Goal: Book appointment/travel/reservation

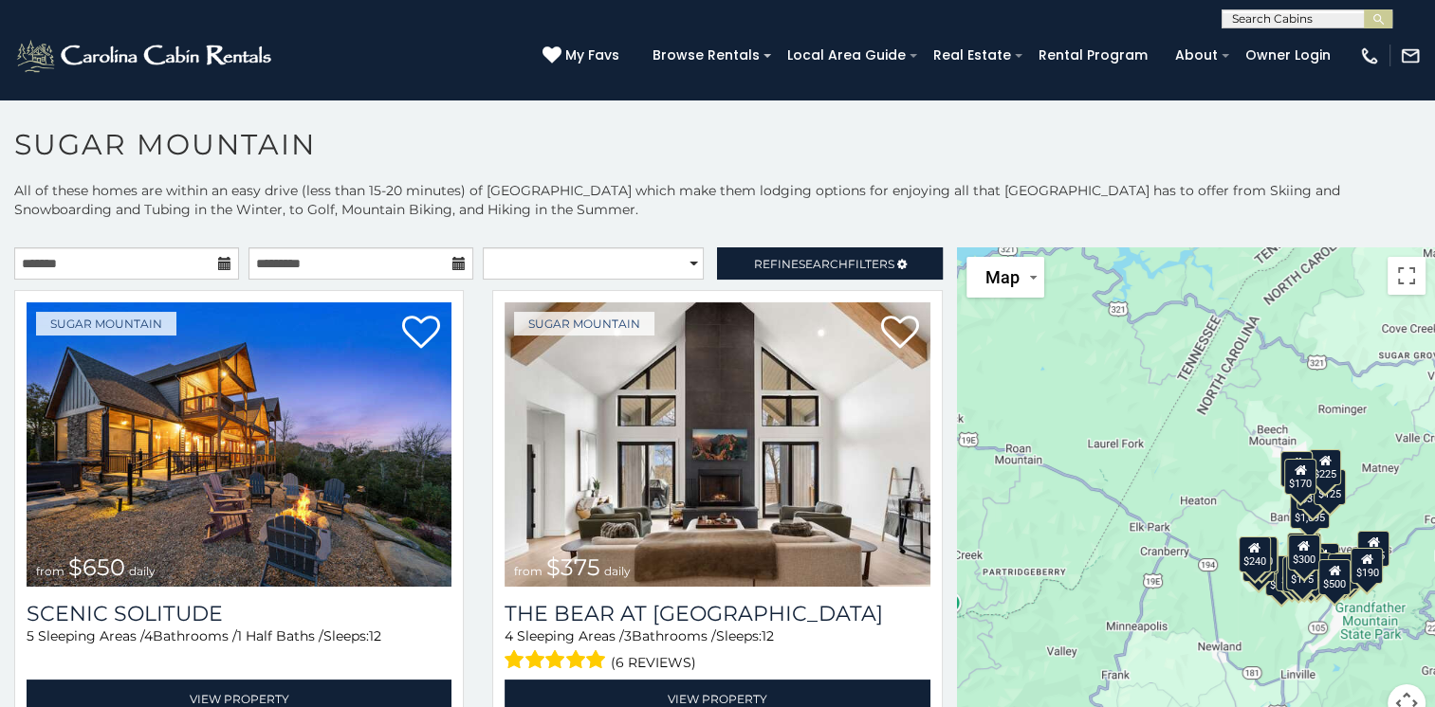
scroll to position [9, 0]
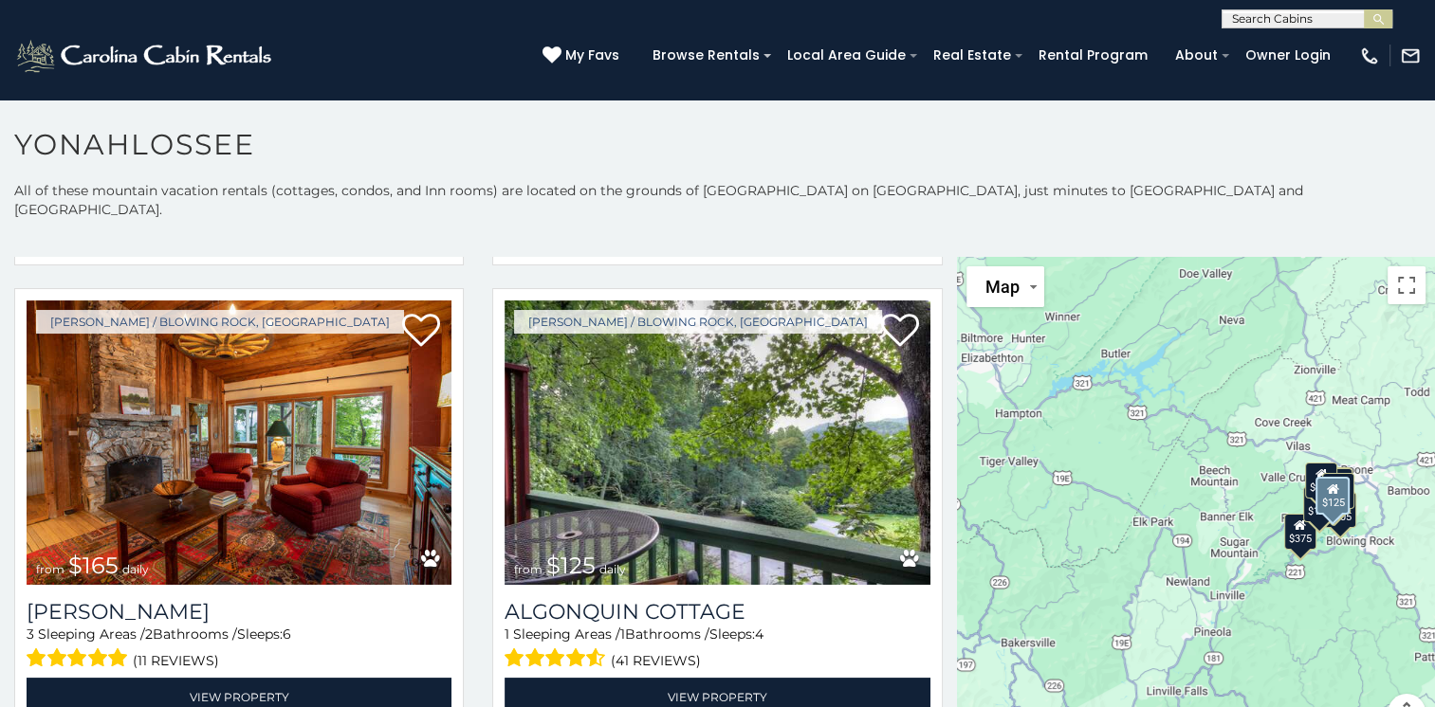
scroll to position [941, 0]
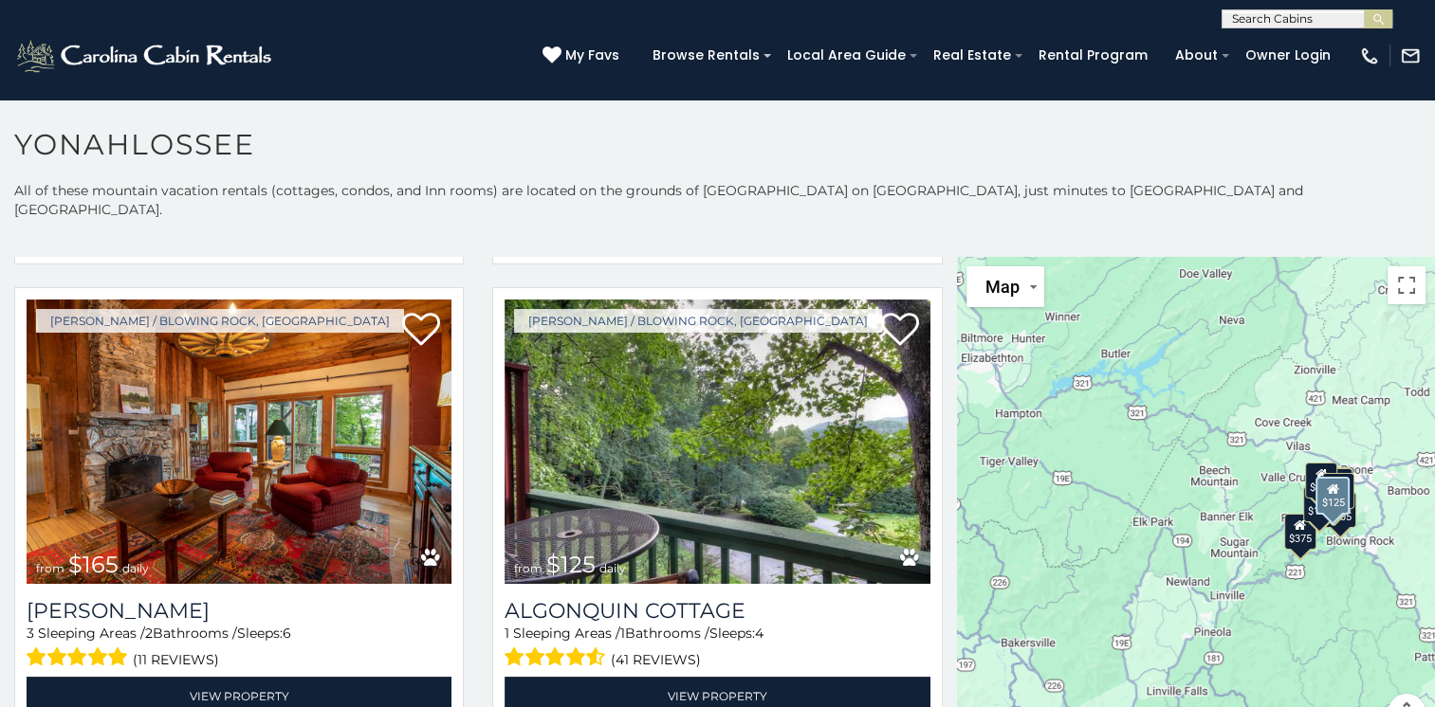
click at [903, 300] on img at bounding box center [717, 442] width 425 height 285
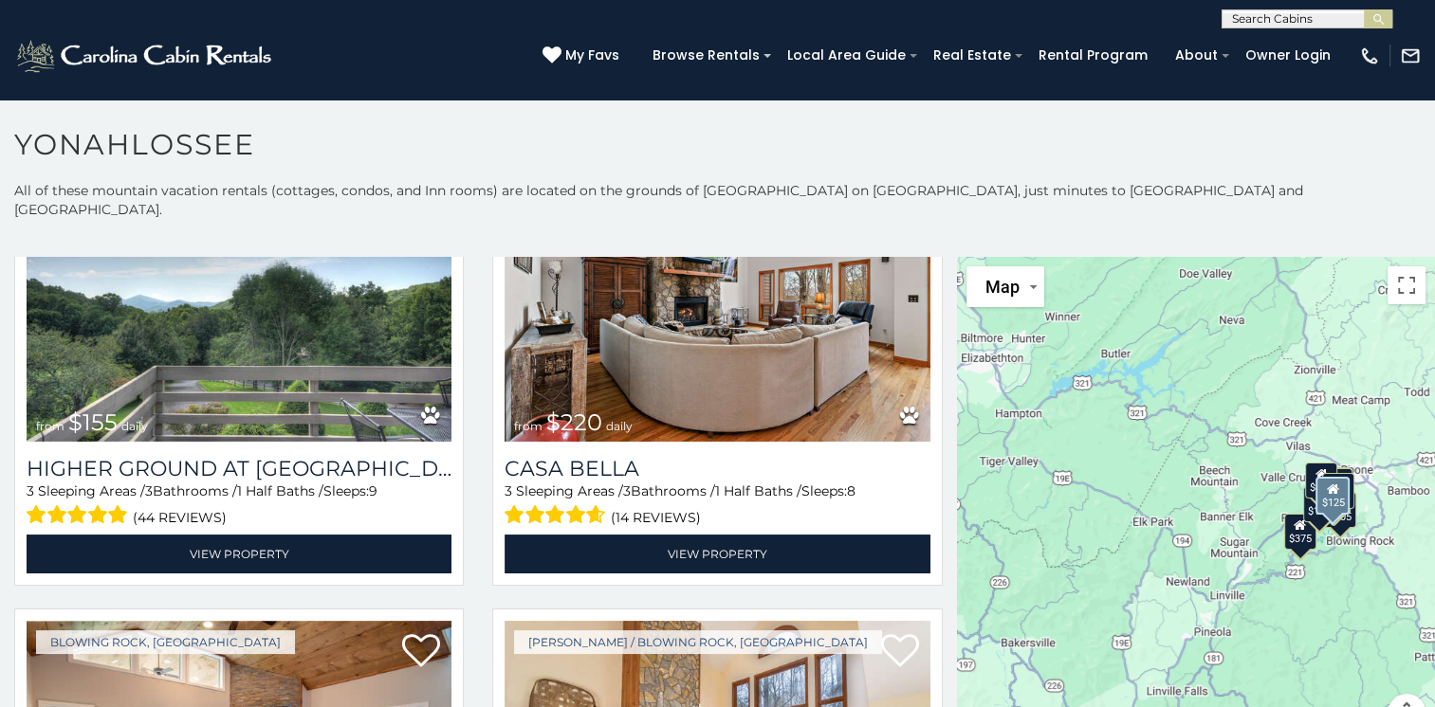
scroll to position [1565, 0]
